Goal: Information Seeking & Learning: Learn about a topic

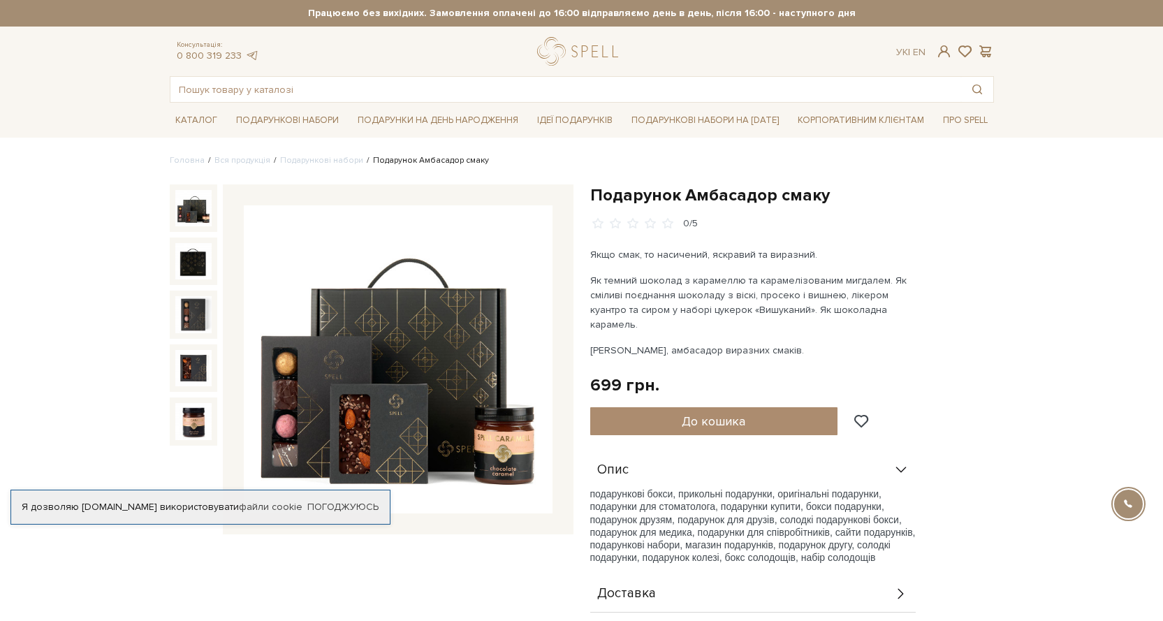
click at [403, 397] on img at bounding box center [398, 359] width 309 height 309
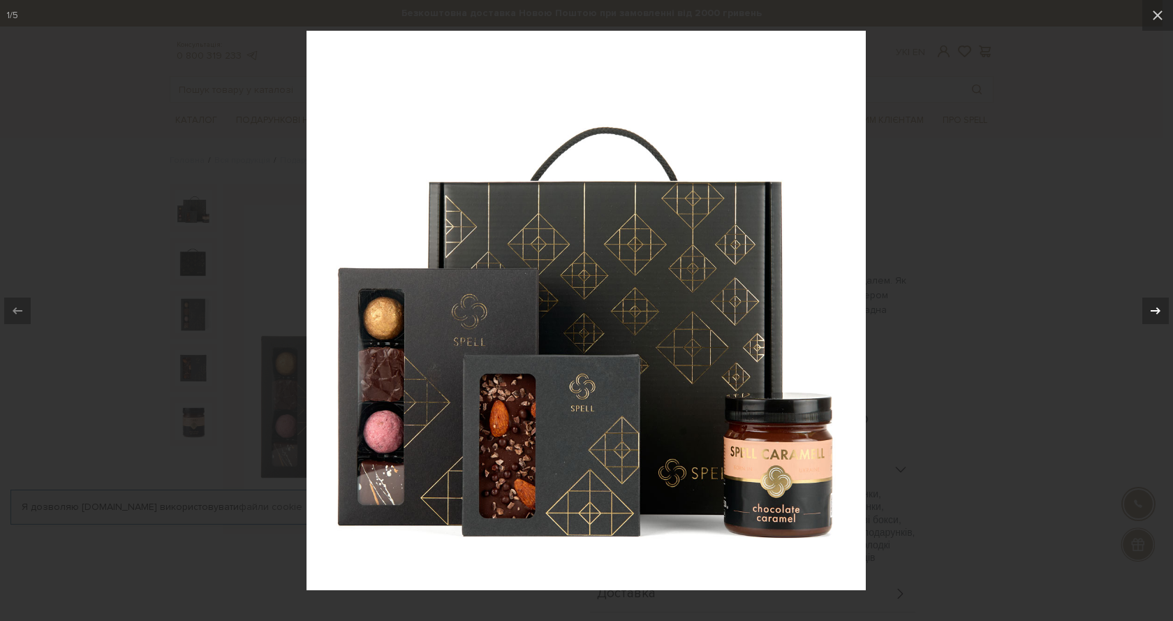
click at [1162, 318] on icon at bounding box center [1155, 310] width 17 height 17
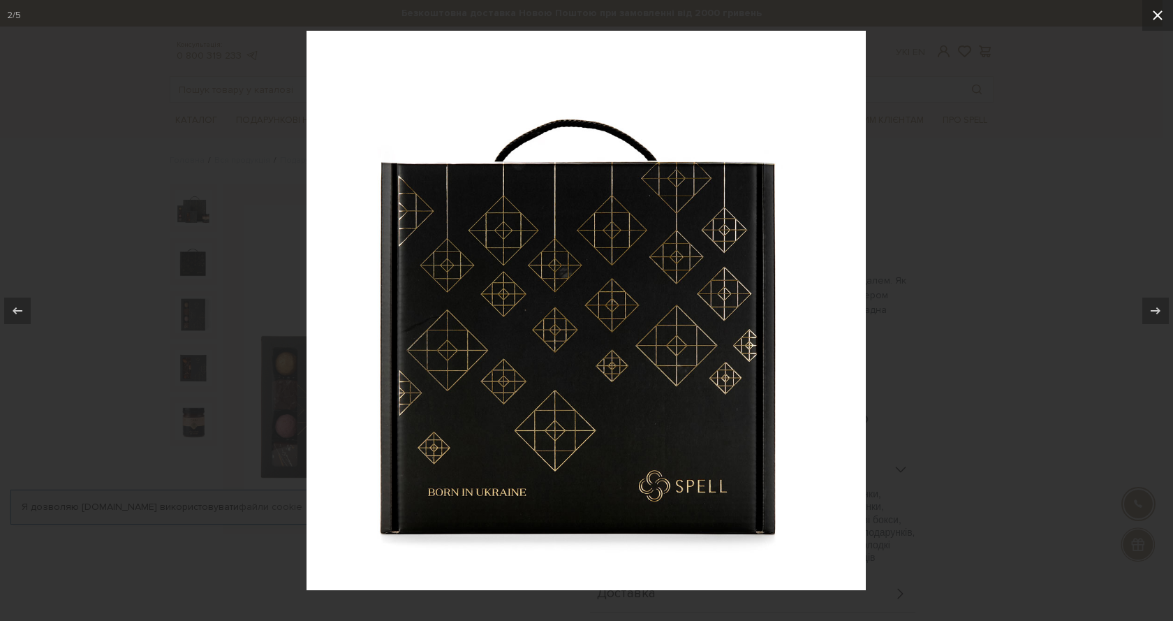
click at [1156, 9] on icon at bounding box center [1157, 15] width 17 height 17
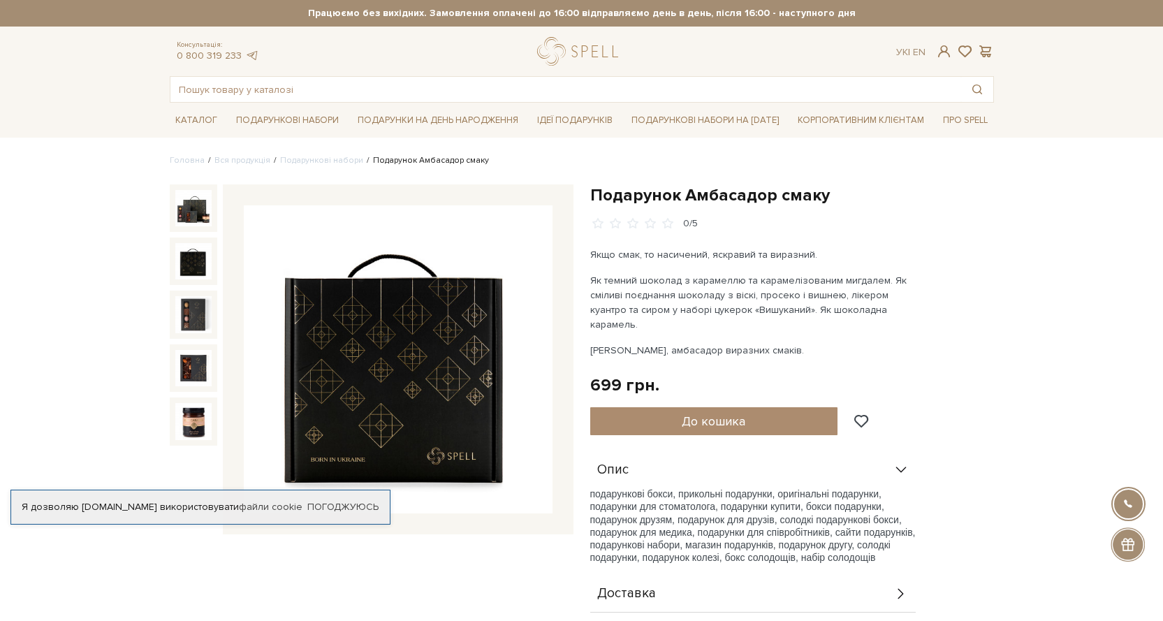
click at [200, 259] on img at bounding box center [193, 261] width 36 height 36
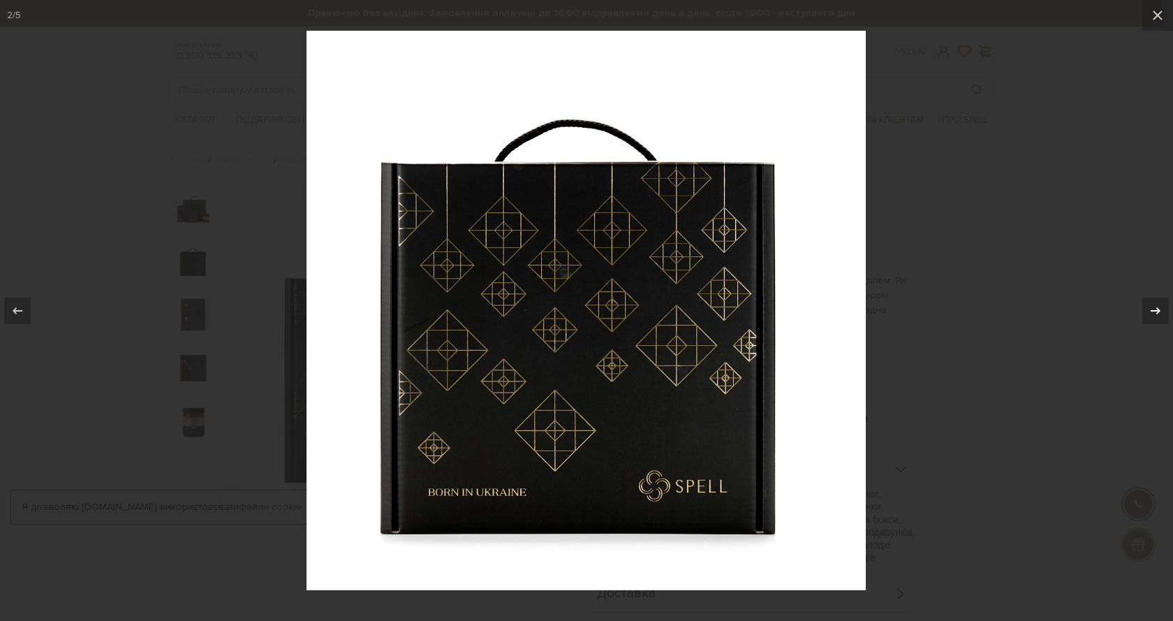
click at [1162, 307] on div at bounding box center [1155, 310] width 27 height 27
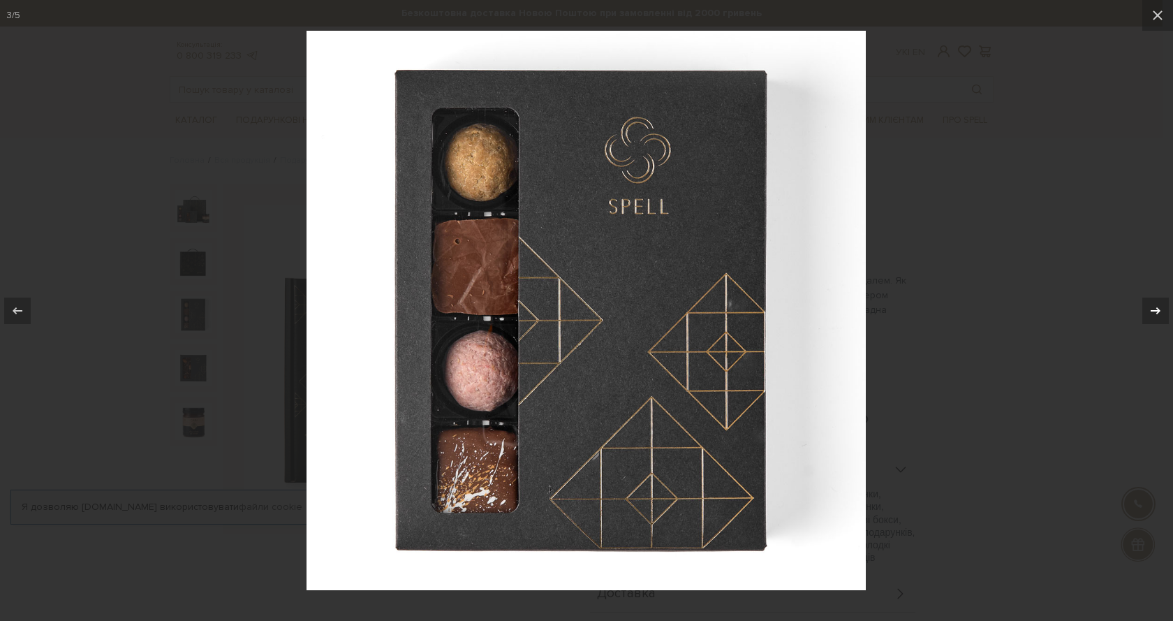
click at [1162, 307] on div at bounding box center [1155, 310] width 27 height 27
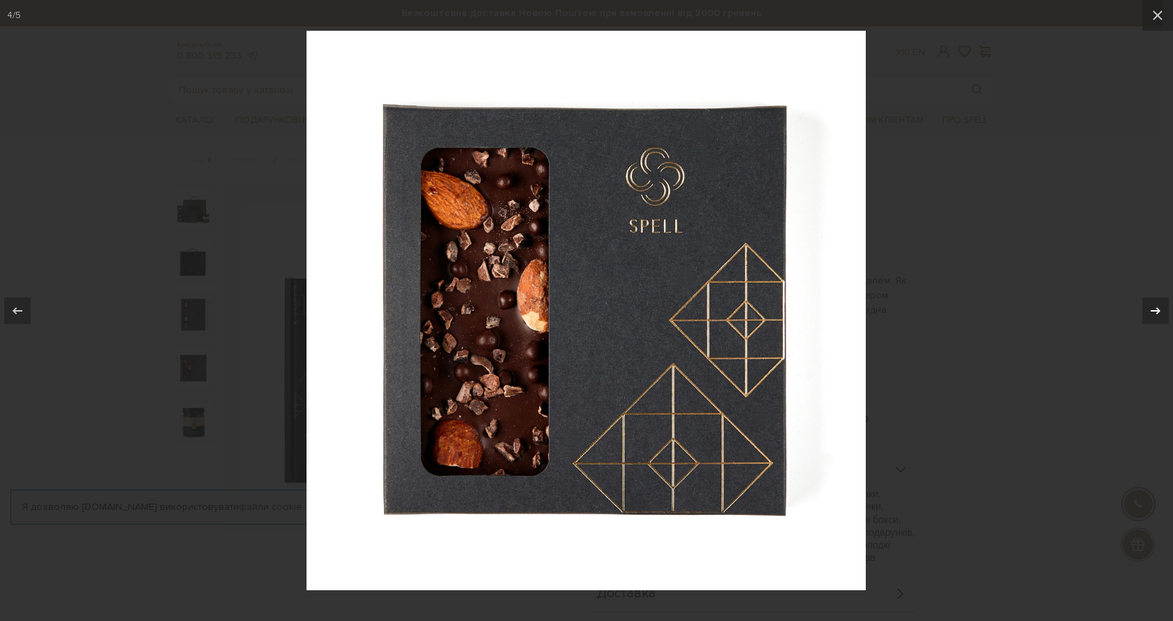
click at [1162, 307] on div at bounding box center [1155, 310] width 27 height 27
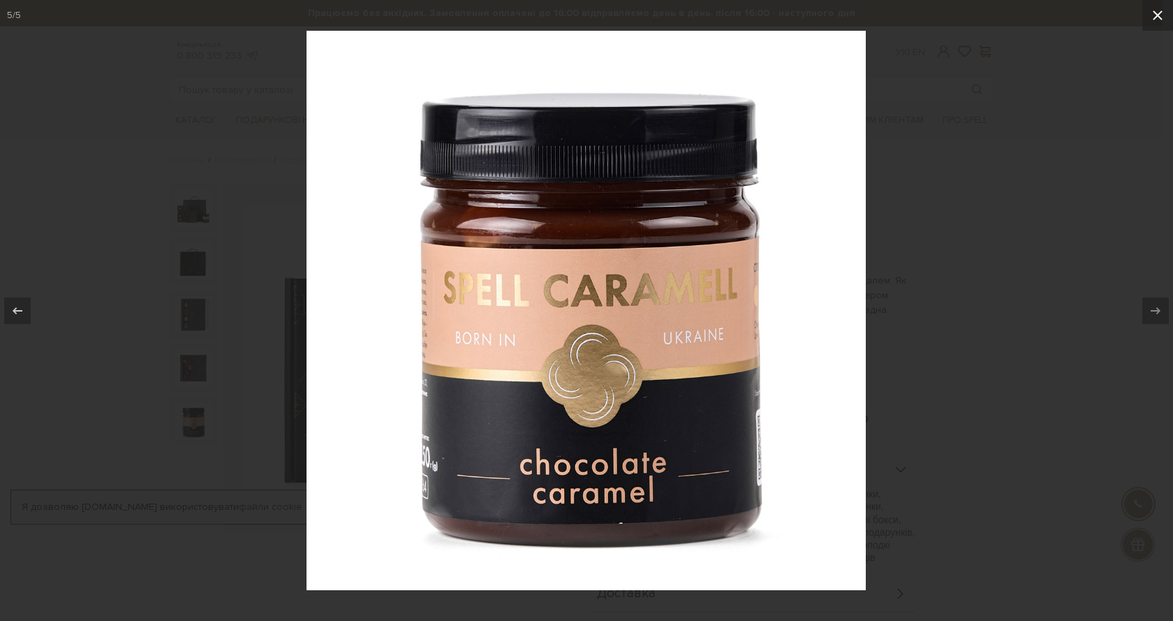
click at [1161, 6] on button at bounding box center [1157, 15] width 31 height 31
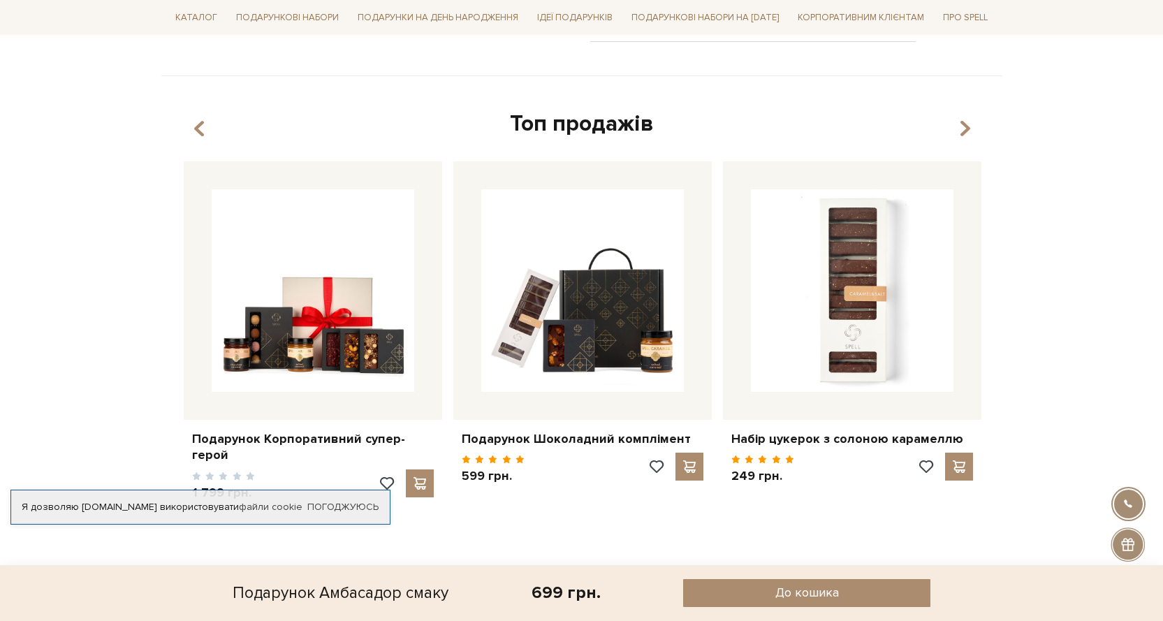
scroll to position [698, 0]
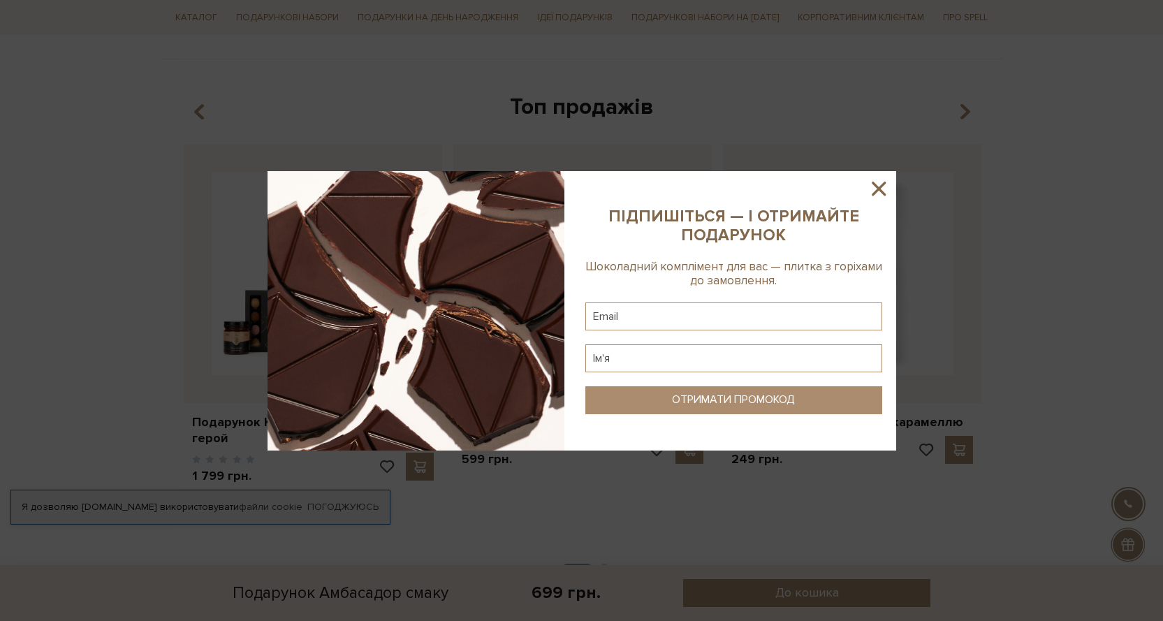
click at [881, 184] on icon at bounding box center [878, 189] width 14 height 14
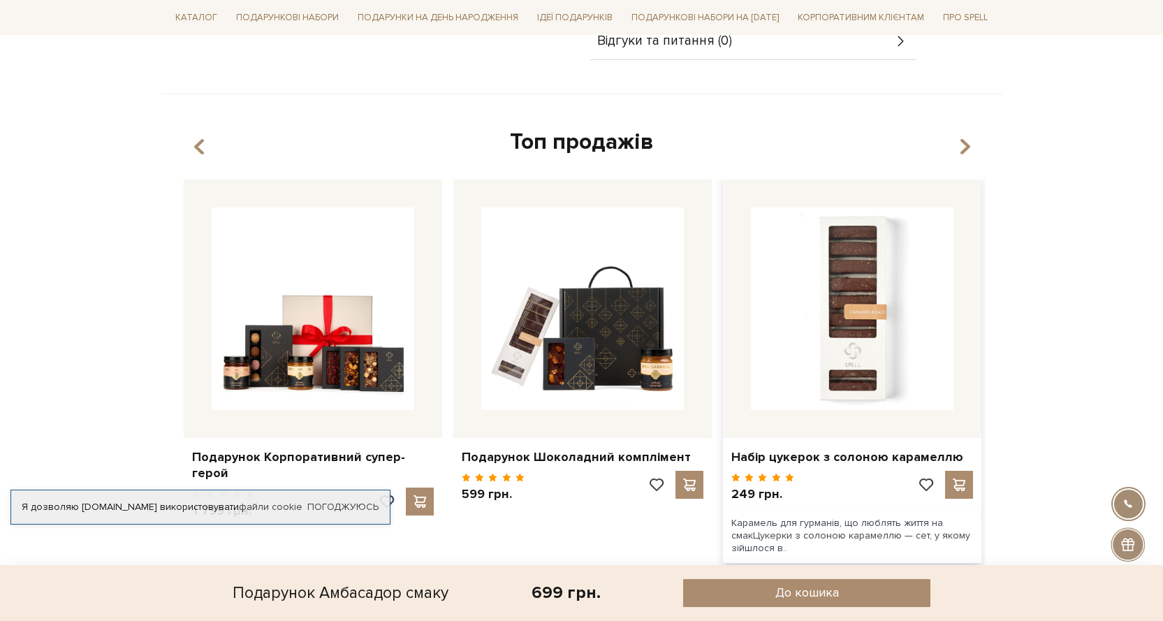
scroll to position [628, 0]
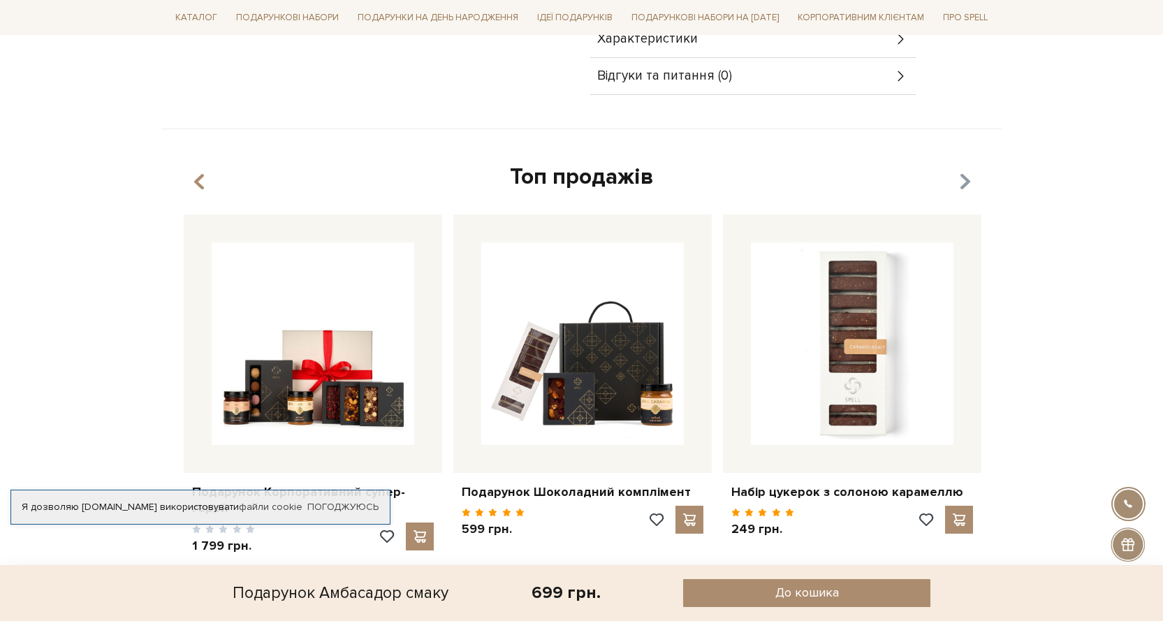
click at [959, 170] on icon "button" at bounding box center [964, 182] width 12 height 24
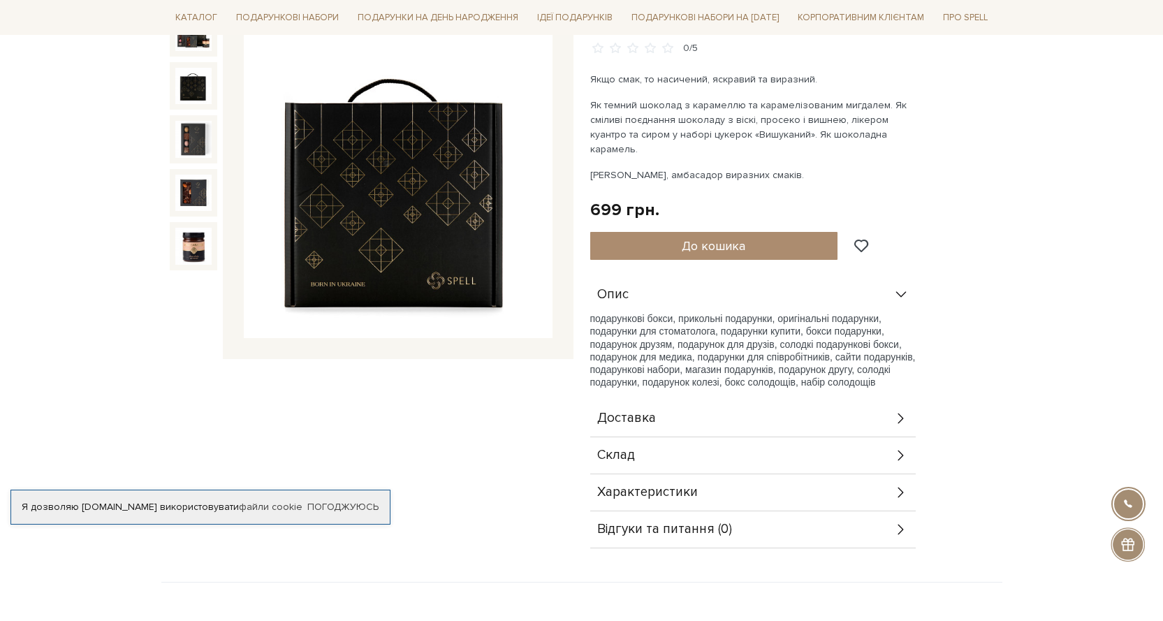
scroll to position [180, 0]
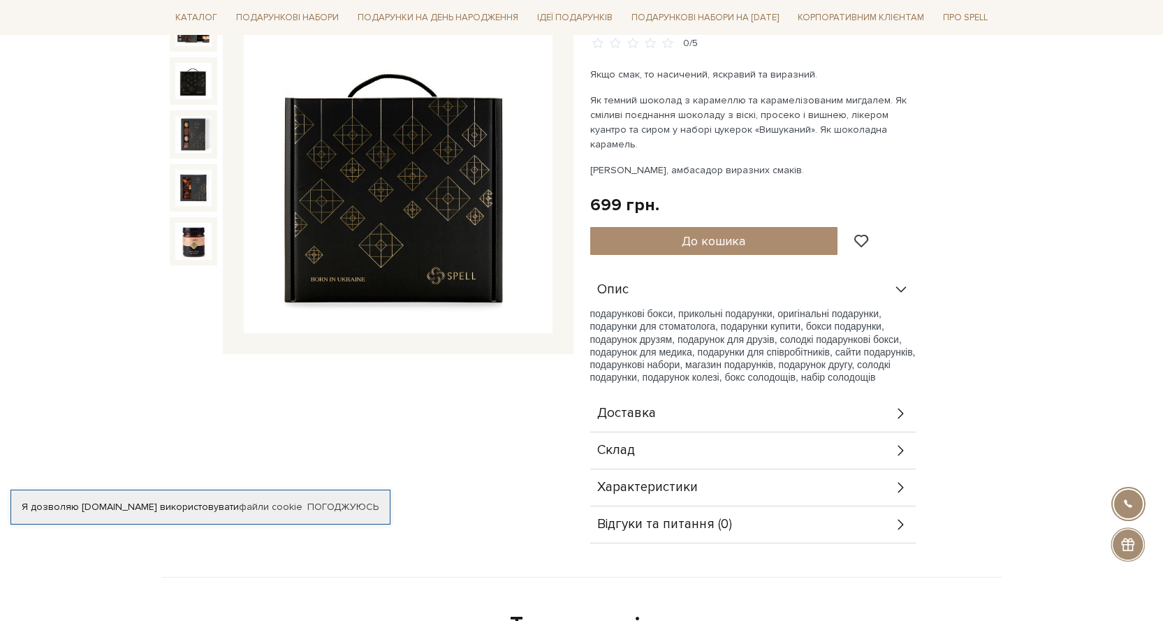
click at [906, 282] on icon at bounding box center [900, 289] width 15 height 15
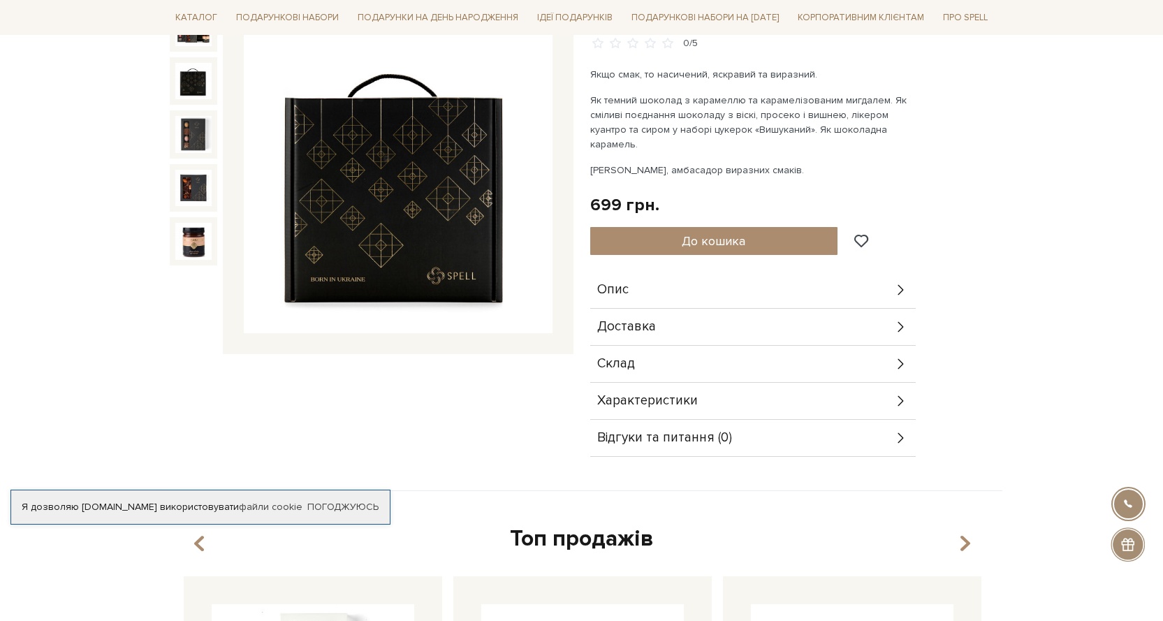
click at [906, 282] on icon at bounding box center [900, 289] width 15 height 15
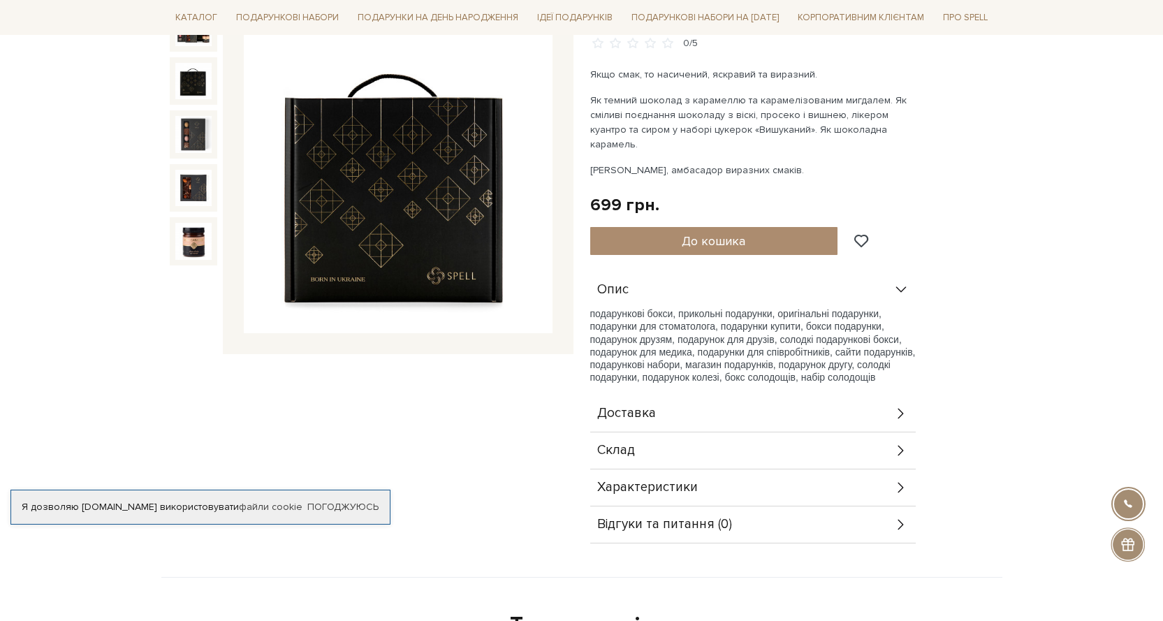
drag, startPoint x: 898, startPoint y: 463, endPoint x: 932, endPoint y: 470, distance: 34.9
click at [901, 469] on div "Характеристики" at bounding box center [752, 487] width 325 height 36
